Goal: Browse casually

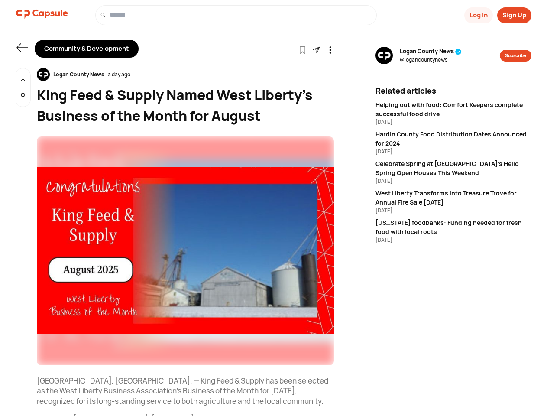
click at [478, 15] on button "Log In" at bounding box center [478, 15] width 29 height 16
click at [514, 15] on button "Sign Up" at bounding box center [514, 15] width 34 height 16
click at [22, 48] on icon at bounding box center [21, 47] width 11 height 9
click at [302, 49] on icon at bounding box center [302, 49] width 7 height 7
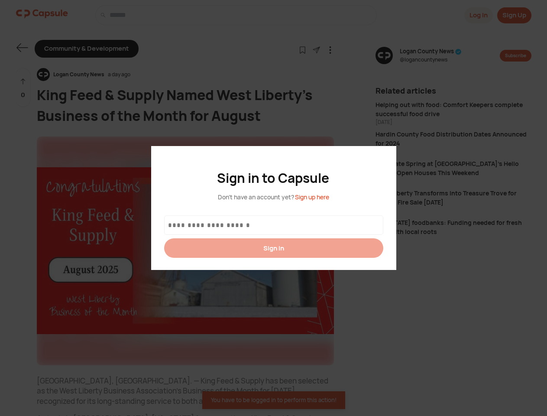
click at [316, 49] on div at bounding box center [273, 208] width 547 height 416
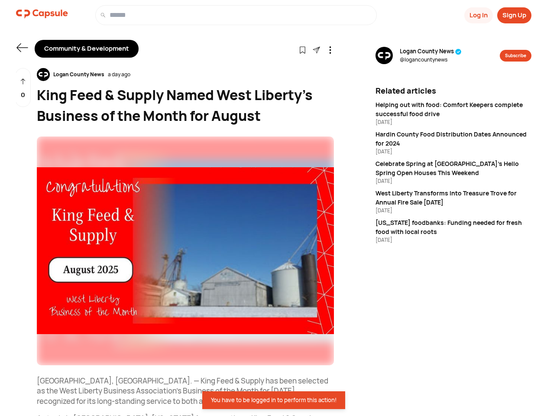
click at [330, 49] on icon at bounding box center [329, 49] width 7 height 7
click at [185, 74] on div "Logan County News a day ago" at bounding box center [185, 74] width 297 height 13
click at [185, 251] on img at bounding box center [185, 250] width 297 height 229
click at [23, 87] on div "0" at bounding box center [23, 87] width 16 height 39
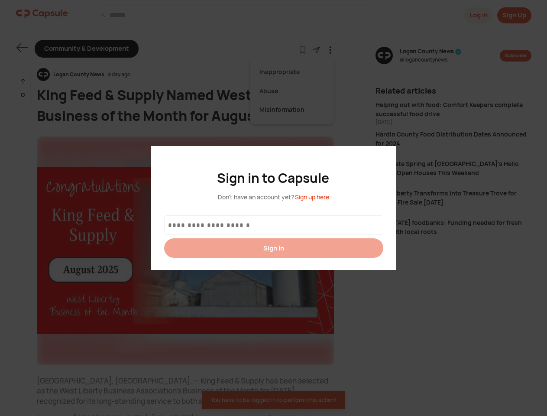
click at [430, 55] on div at bounding box center [273, 208] width 547 height 416
